Goal: Task Accomplishment & Management: Complete application form

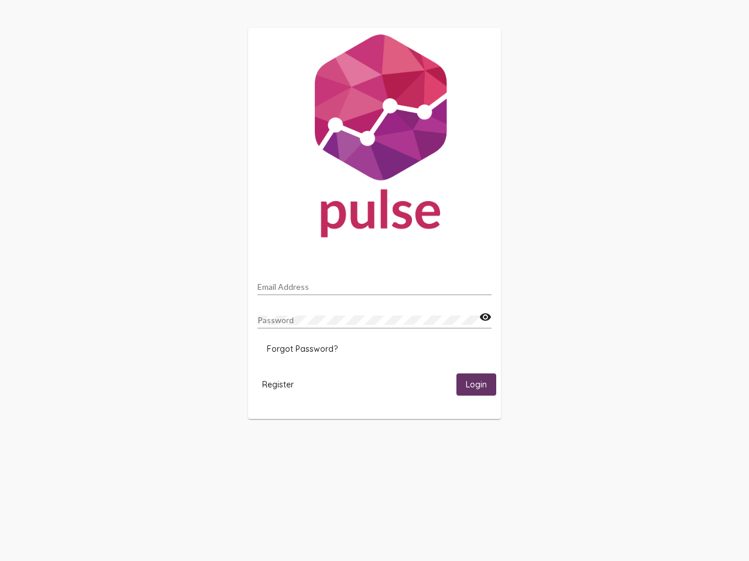
click at [374, 284] on input "Email Address" at bounding box center [374, 286] width 234 height 9
click at [485, 318] on mat-icon "visibility" at bounding box center [485, 318] width 12 height 14
click at [302, 349] on span "Forgot Password?" at bounding box center [302, 349] width 71 height 11
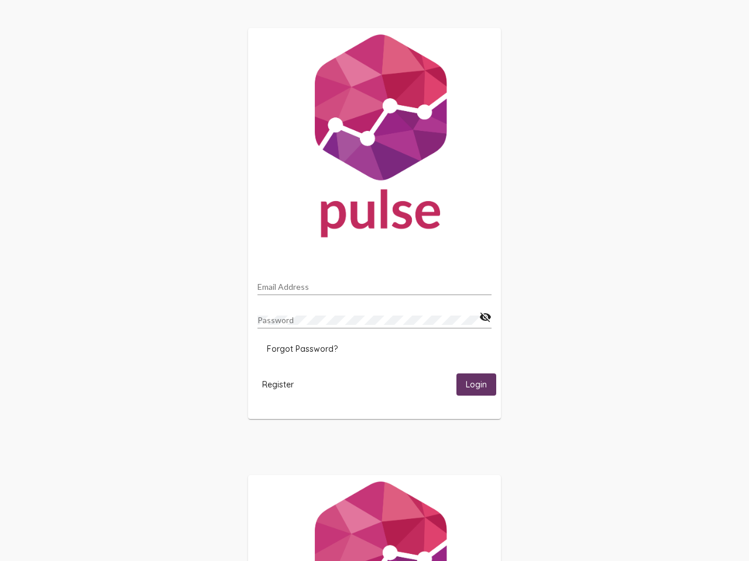
click at [278, 384] on span "Register" at bounding box center [278, 385] width 32 height 11
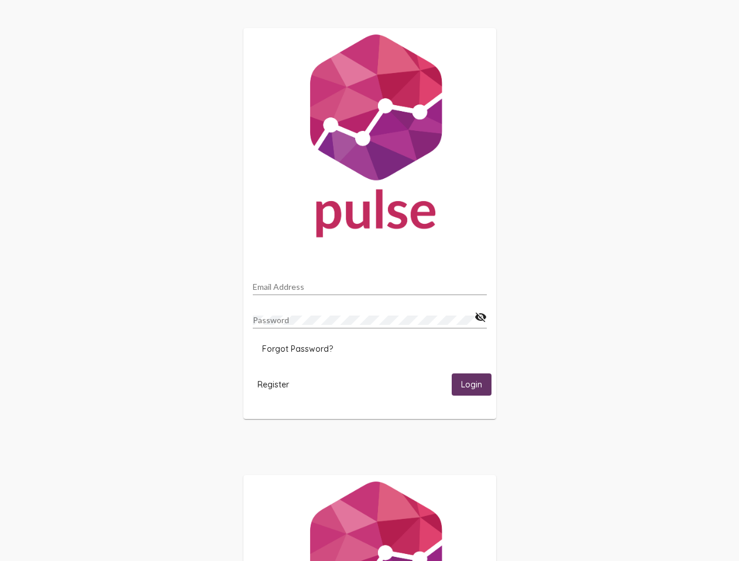
click at [476, 384] on span "Login" at bounding box center [471, 385] width 21 height 11
